Goal: Navigation & Orientation: Find specific page/section

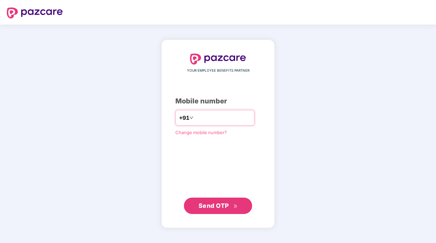
type input "**********"
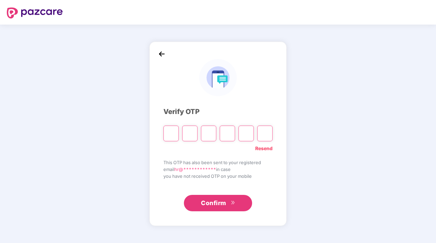
type input "*"
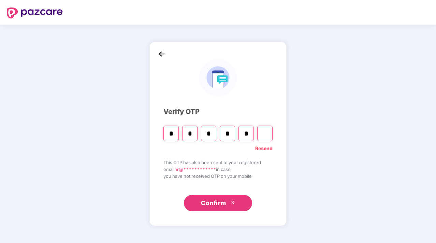
type input "*"
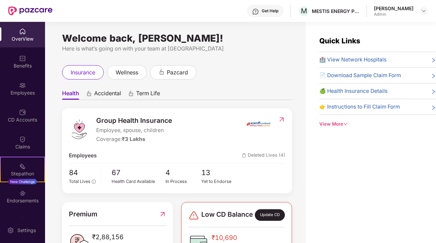
click at [361, 187] on div "Quick Links 🏥 View Network Hospitals 📄 Download Sample Claim Form 🍏 Health Insu…" at bounding box center [371, 143] width 130 height 243
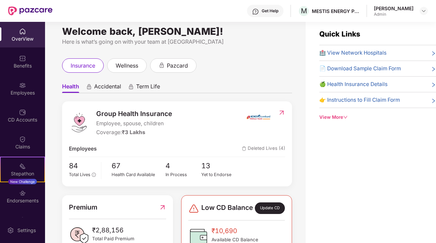
scroll to position [22, 0]
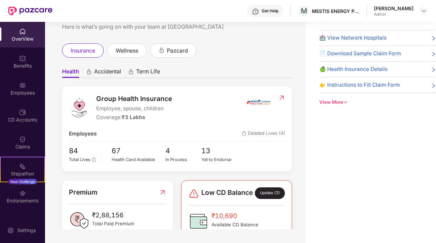
click at [376, 184] on div "Quick Links 🏥 View Network Hospitals 📄 Download Sample Claim Form 🍏 Health Insu…" at bounding box center [371, 121] width 130 height 243
click at [386, 197] on div "Quick Links 🏥 View Network Hospitals 📄 Download Sample Claim Form 🍏 Health Insu…" at bounding box center [371, 121] width 130 height 243
